Goal: Transaction & Acquisition: Obtain resource

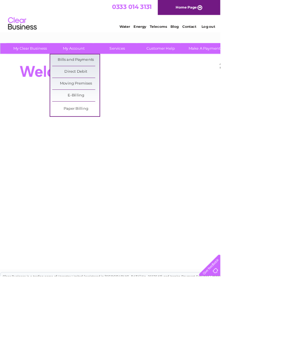
click at [109, 76] on link "Bills and Payments" at bounding box center [97, 77] width 61 height 15
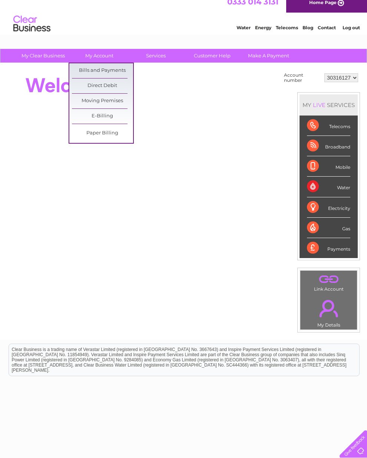
click at [109, 116] on link "E-Billing" at bounding box center [102, 116] width 61 height 15
click at [111, 67] on link "Bills and Payments" at bounding box center [102, 70] width 61 height 15
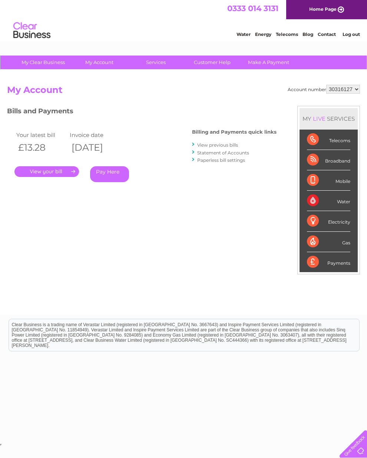
click at [63, 173] on link "." at bounding box center [46, 171] width 64 height 11
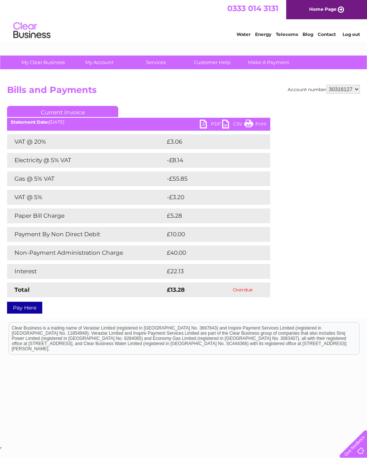
click at [209, 123] on link "PDF" at bounding box center [211, 125] width 22 height 11
